Goal: Task Accomplishment & Management: Use online tool/utility

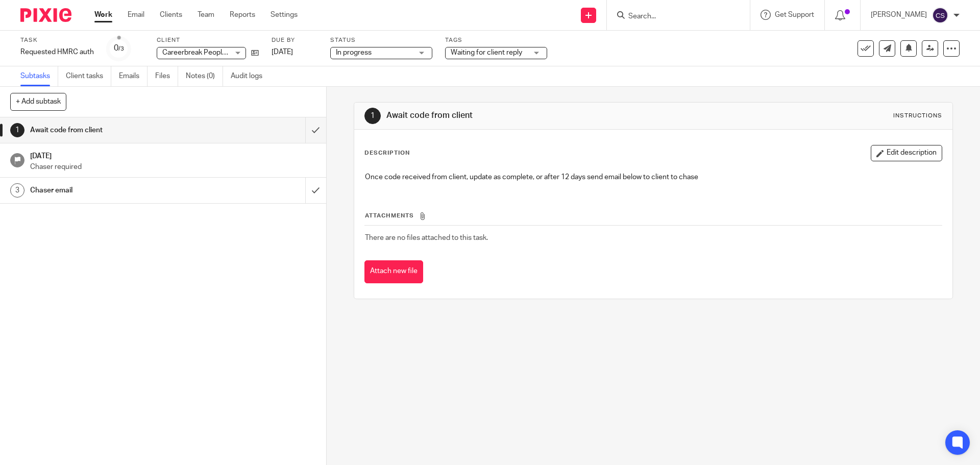
click at [650, 17] on input "Search" at bounding box center [673, 16] width 92 height 9
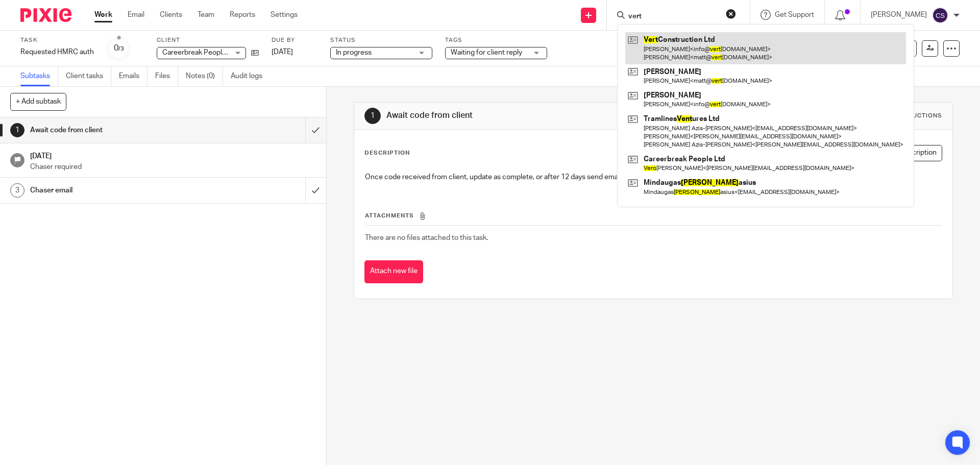
type input "vert"
click at [681, 38] on link at bounding box center [765, 48] width 281 height 32
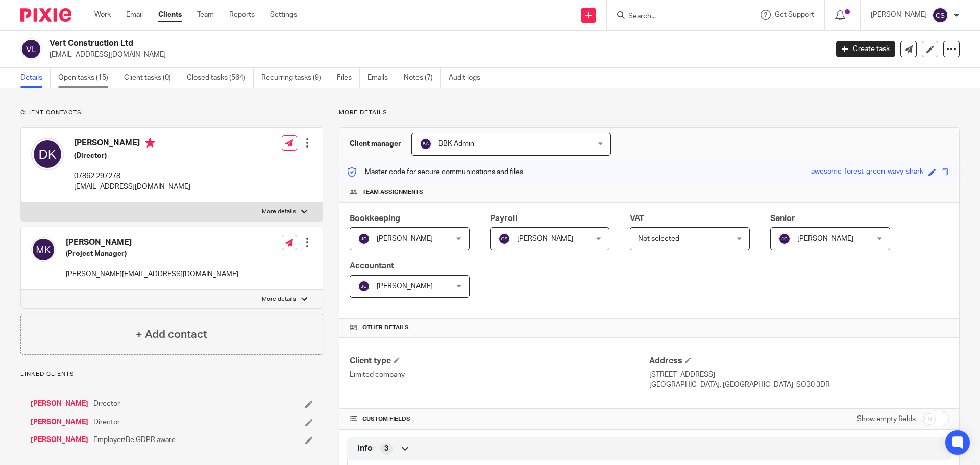
click at [71, 77] on link "Open tasks (15)" at bounding box center [87, 78] width 58 height 20
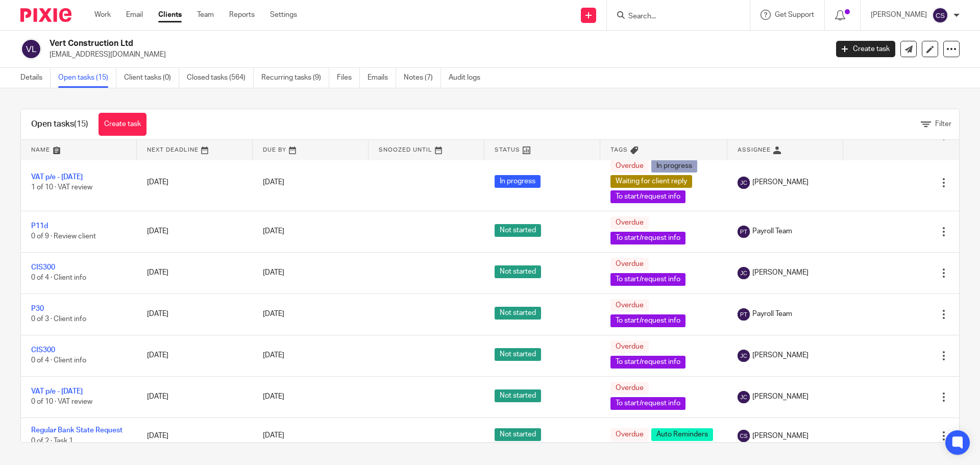
scroll to position [255, 0]
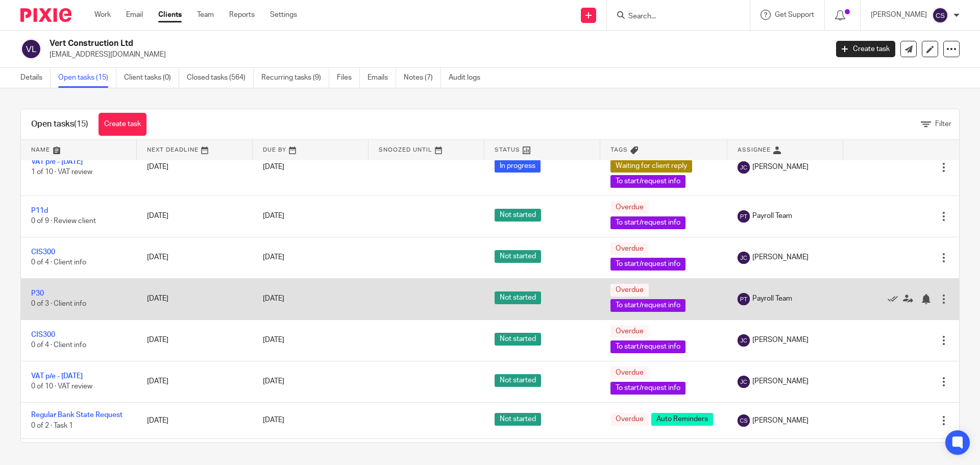
click at [58, 306] on td "P30 0 of 3 · Client info" at bounding box center [79, 298] width 116 height 41
click at [37, 297] on link "P30" at bounding box center [37, 293] width 13 height 7
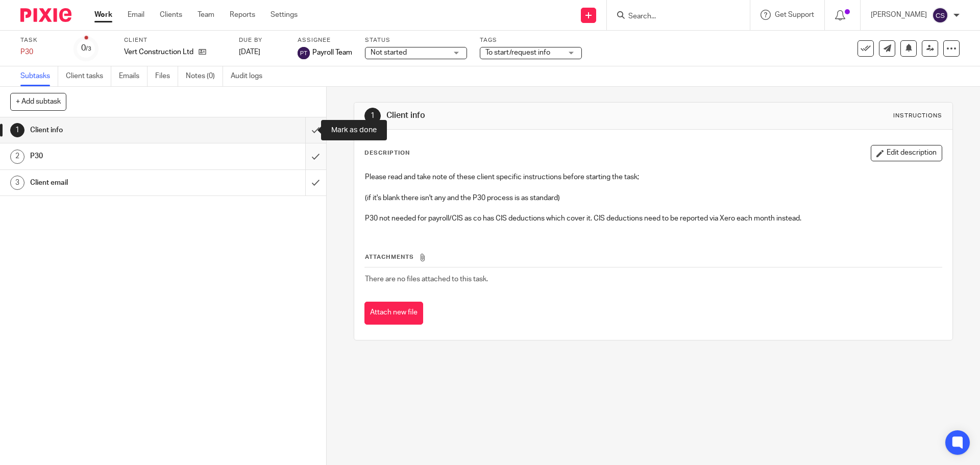
drag, startPoint x: 309, startPoint y: 128, endPoint x: 303, endPoint y: 146, distance: 19.2
click at [309, 128] on input "submit" at bounding box center [163, 130] width 326 height 26
drag, startPoint x: 305, startPoint y: 155, endPoint x: 303, endPoint y: 161, distance: 6.3
click at [305, 155] on input "submit" at bounding box center [163, 156] width 326 height 26
click at [300, 183] on input "submit" at bounding box center [163, 183] width 326 height 26
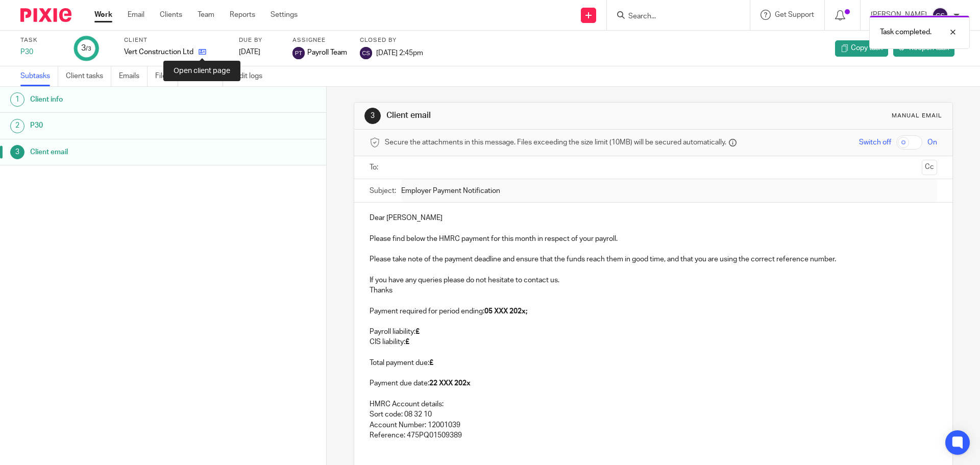
click at [202, 50] on icon at bounding box center [203, 52] width 8 height 8
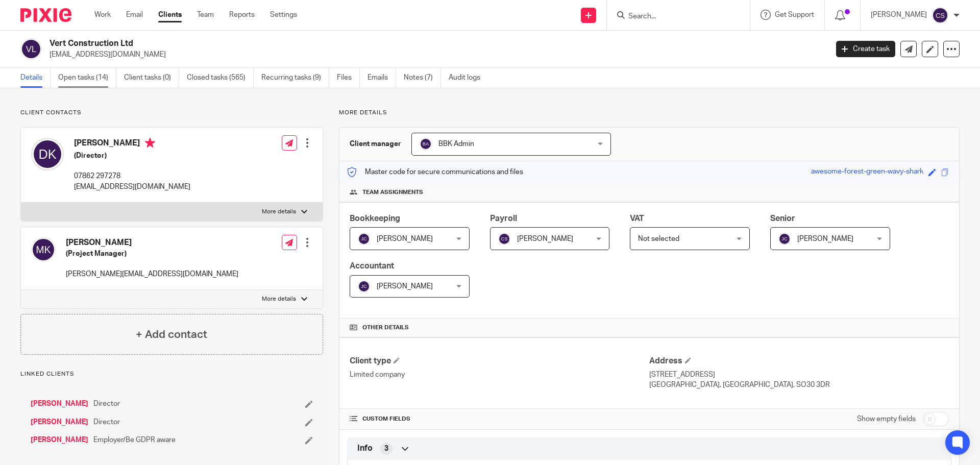
click at [76, 75] on link "Open tasks (14)" at bounding box center [87, 78] width 58 height 20
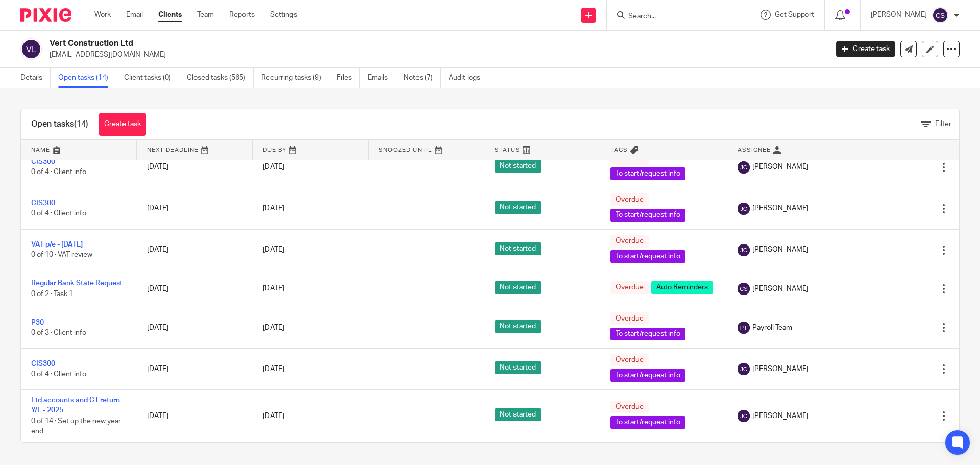
scroll to position [360, 0]
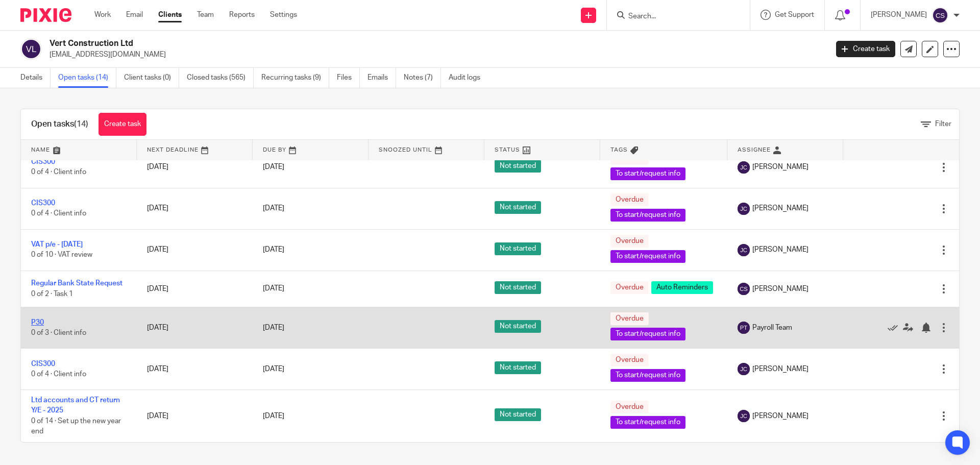
click at [40, 321] on link "P30" at bounding box center [37, 322] width 13 height 7
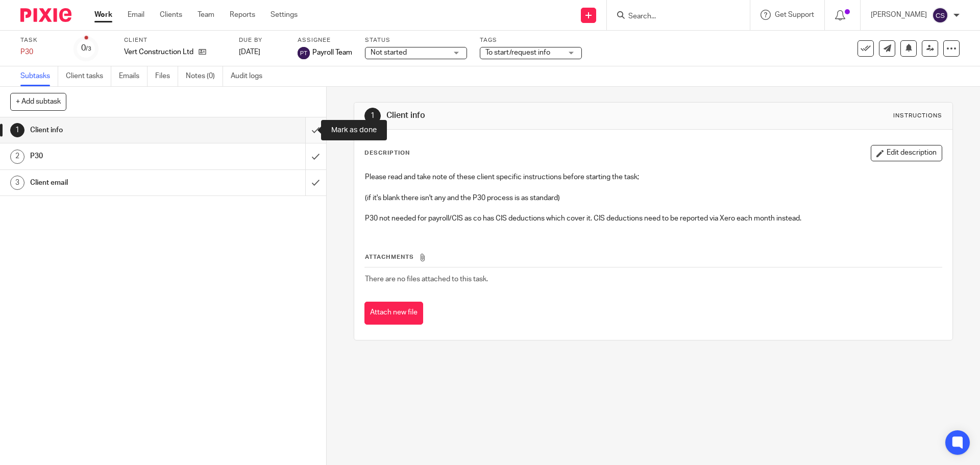
click at [306, 129] on input "submit" at bounding box center [163, 130] width 326 height 26
click at [305, 157] on input "submit" at bounding box center [163, 156] width 326 height 26
click at [305, 186] on input "submit" at bounding box center [163, 183] width 326 height 26
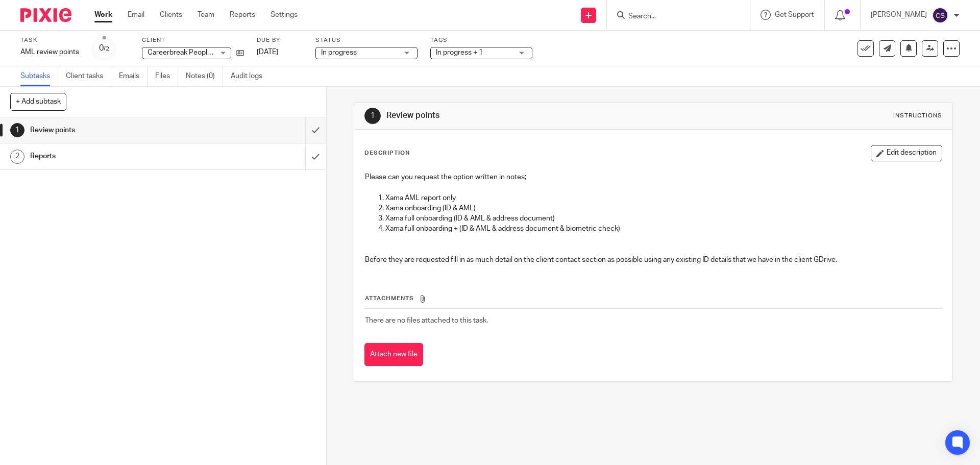
click at [641, 15] on input "Search" at bounding box center [673, 16] width 92 height 9
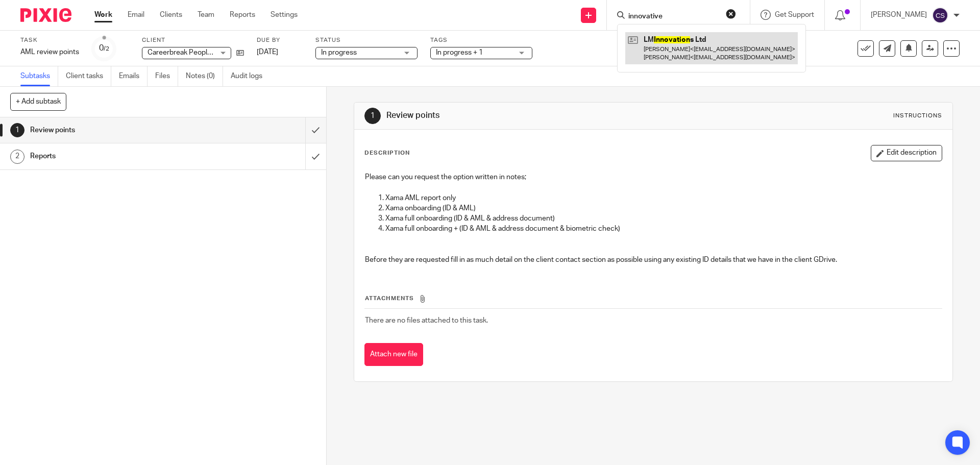
type input "innovative"
click at [675, 38] on link at bounding box center [711, 48] width 173 height 32
